Goal: Task Accomplishment & Management: Manage account settings

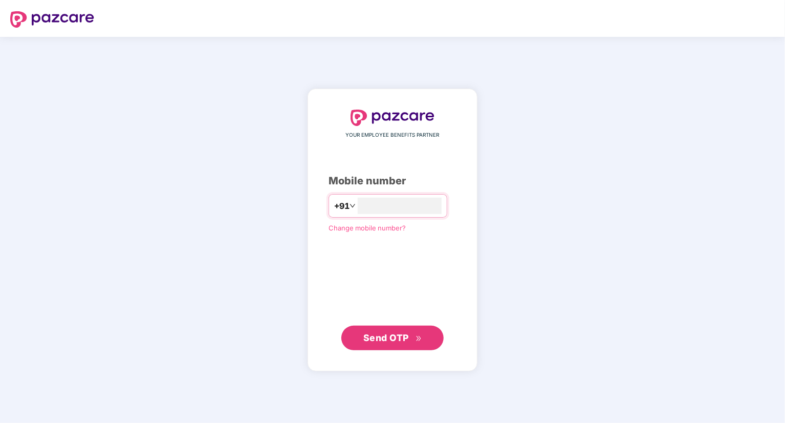
type input "**********"
click at [399, 340] on span "Send OTP" at bounding box center [386, 337] width 46 height 11
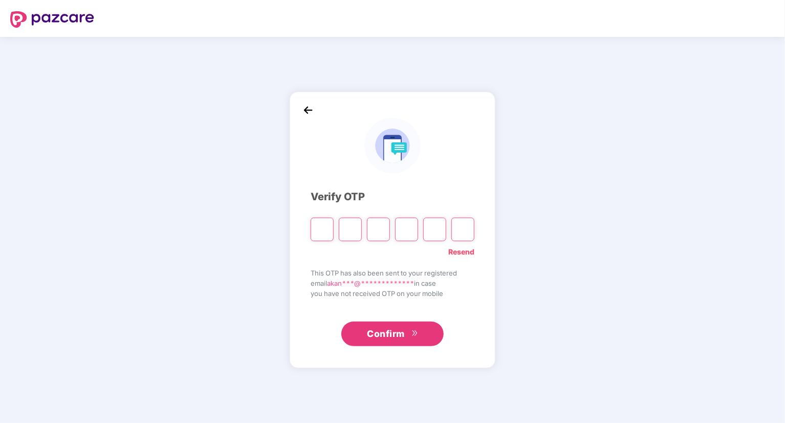
type input "*"
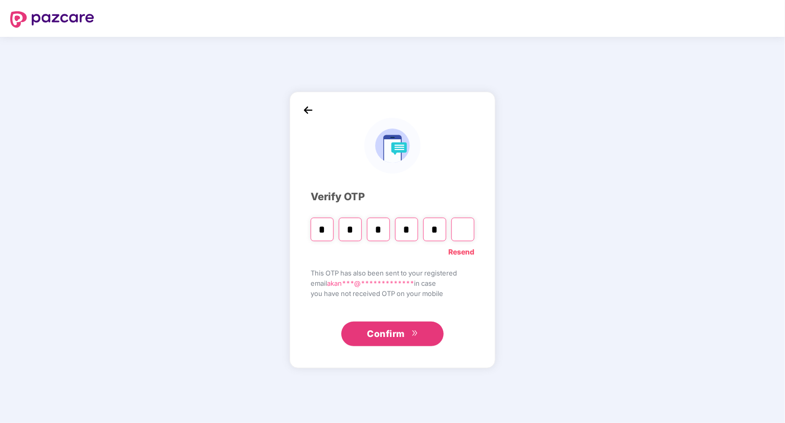
type input "*"
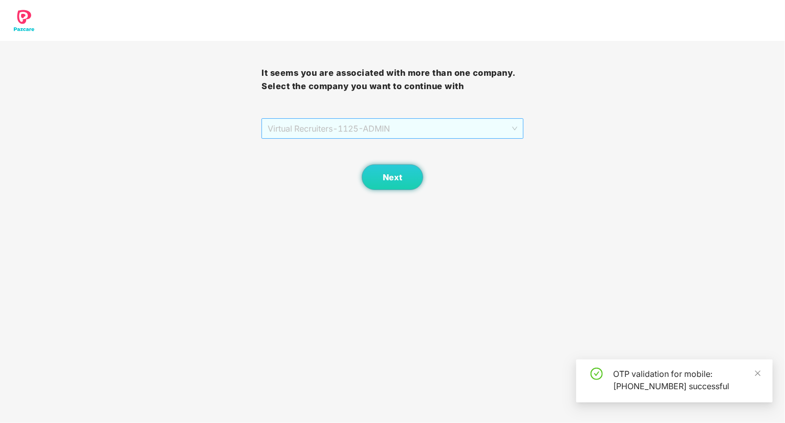
click at [509, 131] on span "Virtual Recruiters - 1125 - ADMIN" at bounding box center [392, 128] width 249 height 19
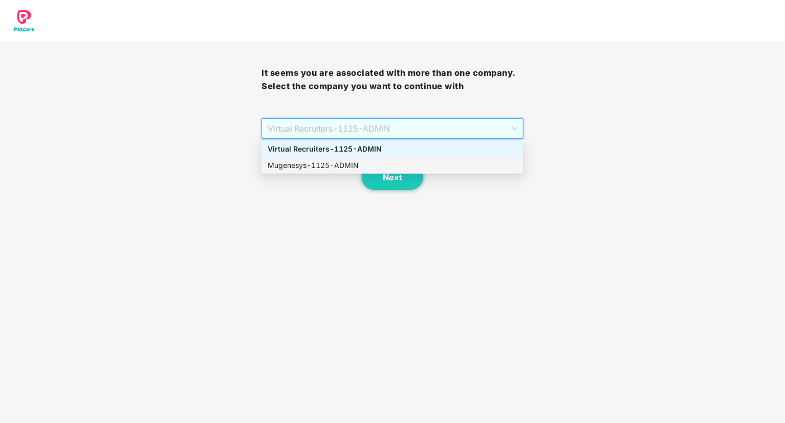
click at [309, 168] on div "Mugenesys - 1125 - ADMIN" at bounding box center [392, 165] width 249 height 11
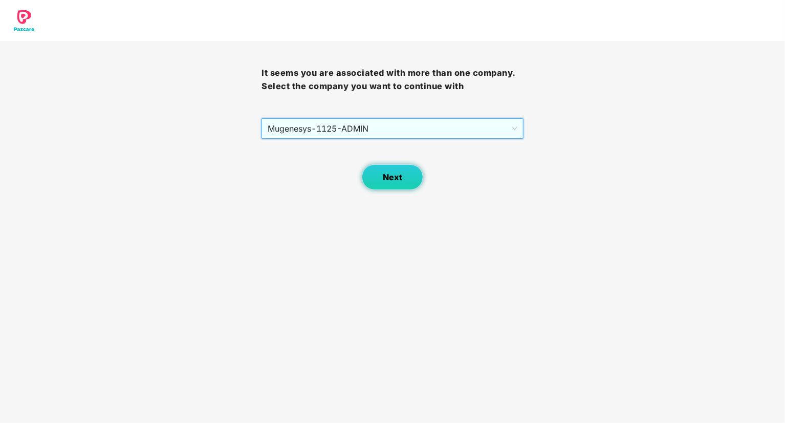
click at [384, 179] on span "Next" at bounding box center [392, 177] width 19 height 10
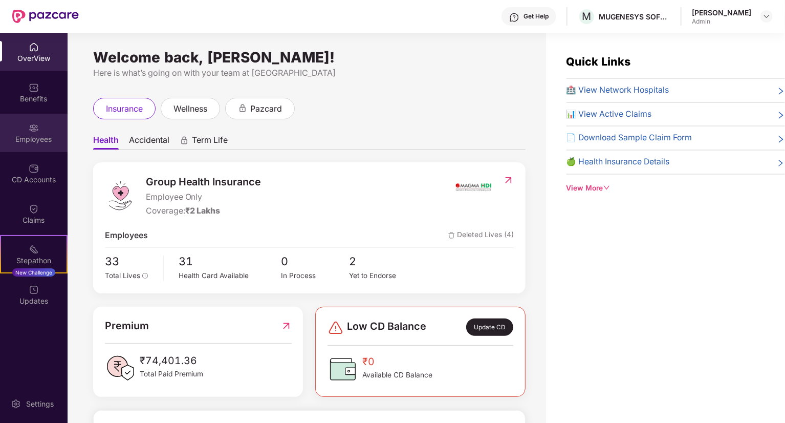
click at [30, 136] on div "Employees" at bounding box center [34, 139] width 68 height 10
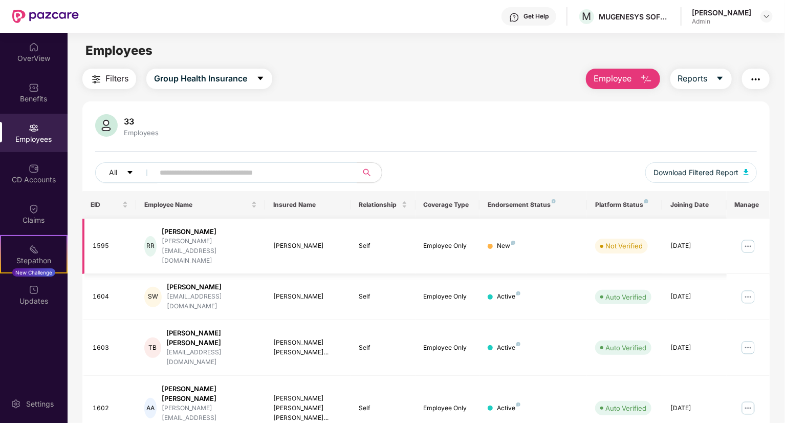
click at [200, 224] on td "RR Rachana Reshamwala rachana@mugenesys.com" at bounding box center [200, 246] width 129 height 56
